Goal: Task Accomplishment & Management: Manage account settings

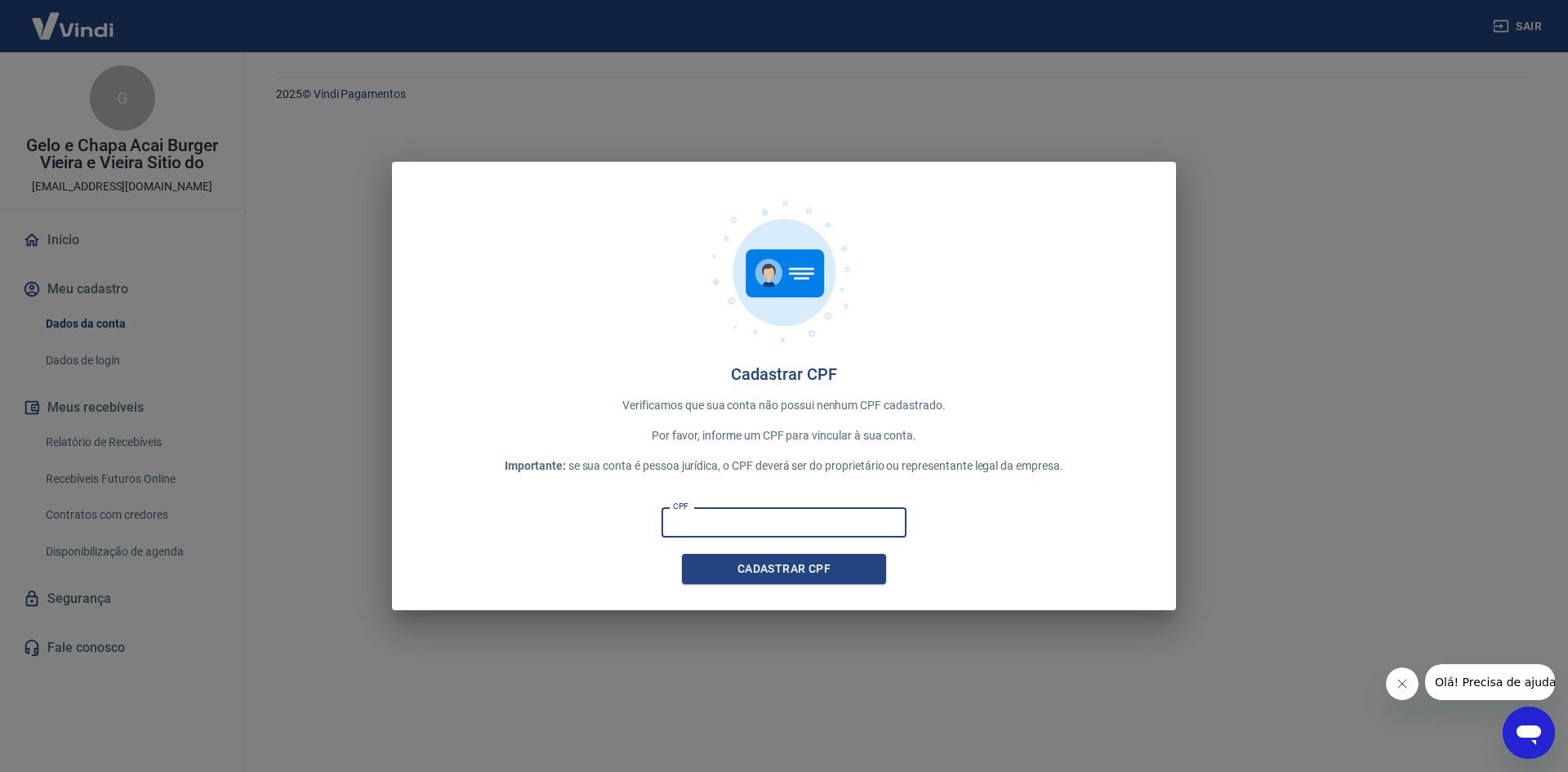
click at [758, 523] on input "CPF" at bounding box center [784, 522] width 245 height 30
